Goal: Find specific page/section

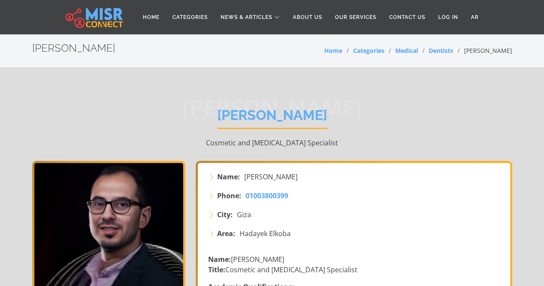
drag, startPoint x: 362, startPoint y: 116, endPoint x: 265, endPoint y: 110, distance: 97.8
click at [265, 110] on div "[PERSON_NAME] [PERSON_NAME] Cosmetic and [MEDICAL_DATA] Specialist" at bounding box center [272, 127] width 480 height 67
click at [367, 129] on div "[PERSON_NAME] [PERSON_NAME] Cosmetic and [MEDICAL_DATA] Specialist" at bounding box center [272, 127] width 480 height 67
click at [350, 107] on span "[PERSON_NAME]" at bounding box center [272, 107] width 480 height 0
click at [368, 123] on div "[PERSON_NAME] [PERSON_NAME] Cosmetic and [MEDICAL_DATA] Specialist" at bounding box center [272, 127] width 480 height 67
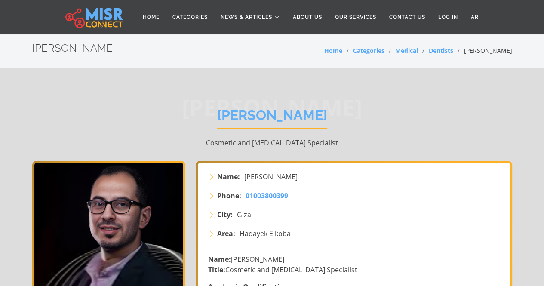
click at [350, 107] on span "[PERSON_NAME]" at bounding box center [272, 107] width 480 height 0
click at [383, 125] on div "[PERSON_NAME] [PERSON_NAME] Cosmetic and [MEDICAL_DATA] Specialist" at bounding box center [272, 127] width 480 height 67
drag, startPoint x: 223, startPoint y: 113, endPoint x: 352, endPoint y: 122, distance: 129.2
click at [352, 122] on div "[PERSON_NAME] [PERSON_NAME] Cosmetic and [MEDICAL_DATA] Specialist" at bounding box center [272, 127] width 480 height 67
click at [348, 107] on span "[PERSON_NAME]" at bounding box center [272, 107] width 480 height 0
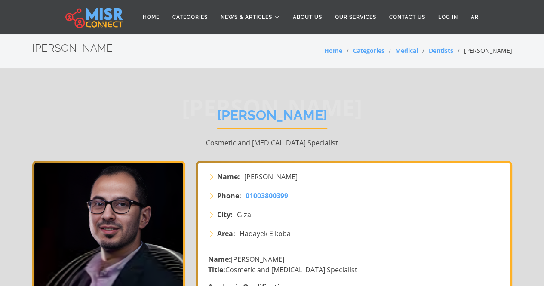
drag, startPoint x: 224, startPoint y: 114, endPoint x: 347, endPoint y: 116, distance: 123.8
click at [347, 116] on div "[PERSON_NAME] [PERSON_NAME] Cosmetic and [MEDICAL_DATA] Specialist" at bounding box center [272, 127] width 480 height 67
copy div "ukhi Dr."
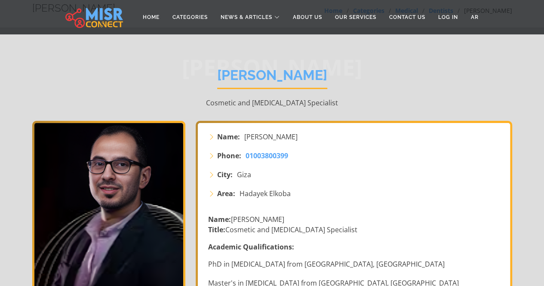
scroll to position [40, 0]
